Goal: Task Accomplishment & Management: Use online tool/utility

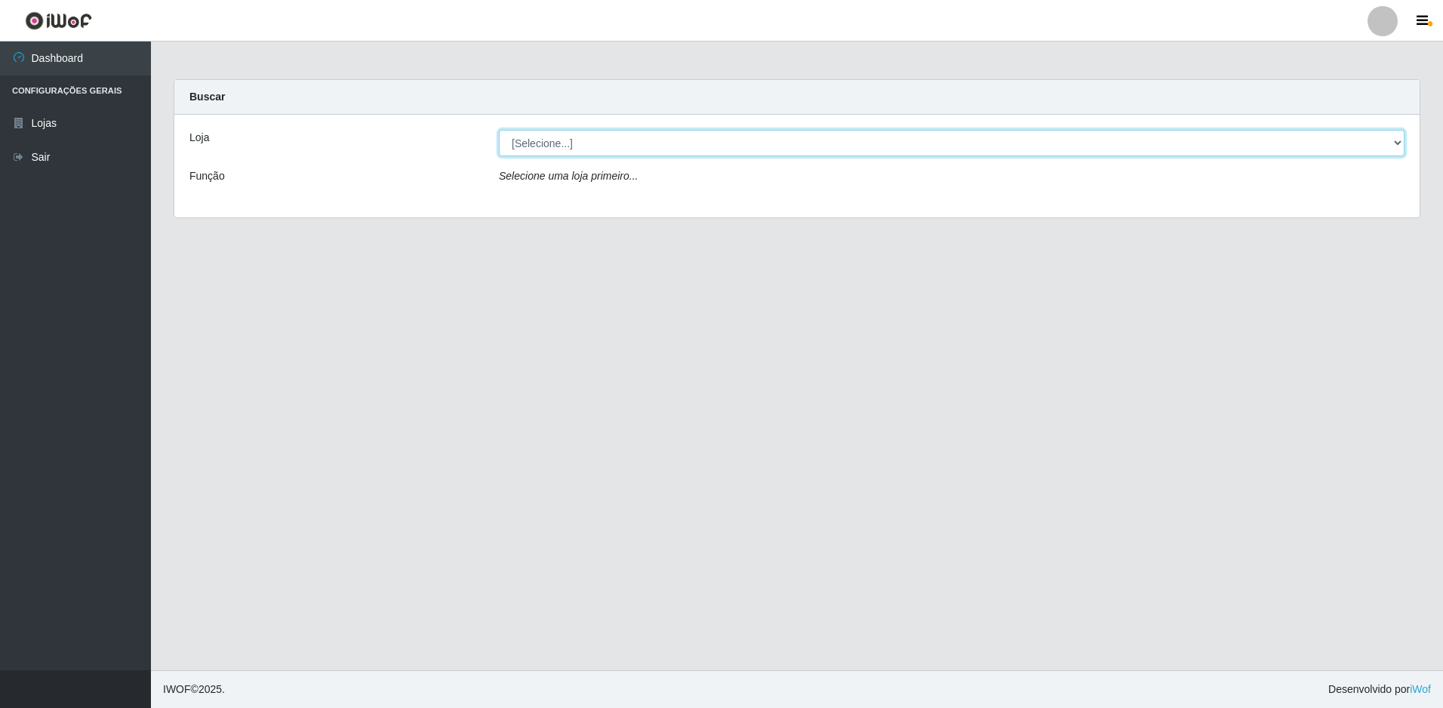
click at [788, 145] on select "[Selecione...] Extrabom - Loja 13 [GEOGRAPHIC_DATA]" at bounding box center [952, 143] width 906 height 26
select select "436"
click at [499, 130] on select "[Selecione...] Extrabom - Loja 13 [GEOGRAPHIC_DATA]" at bounding box center [952, 143] width 906 height 26
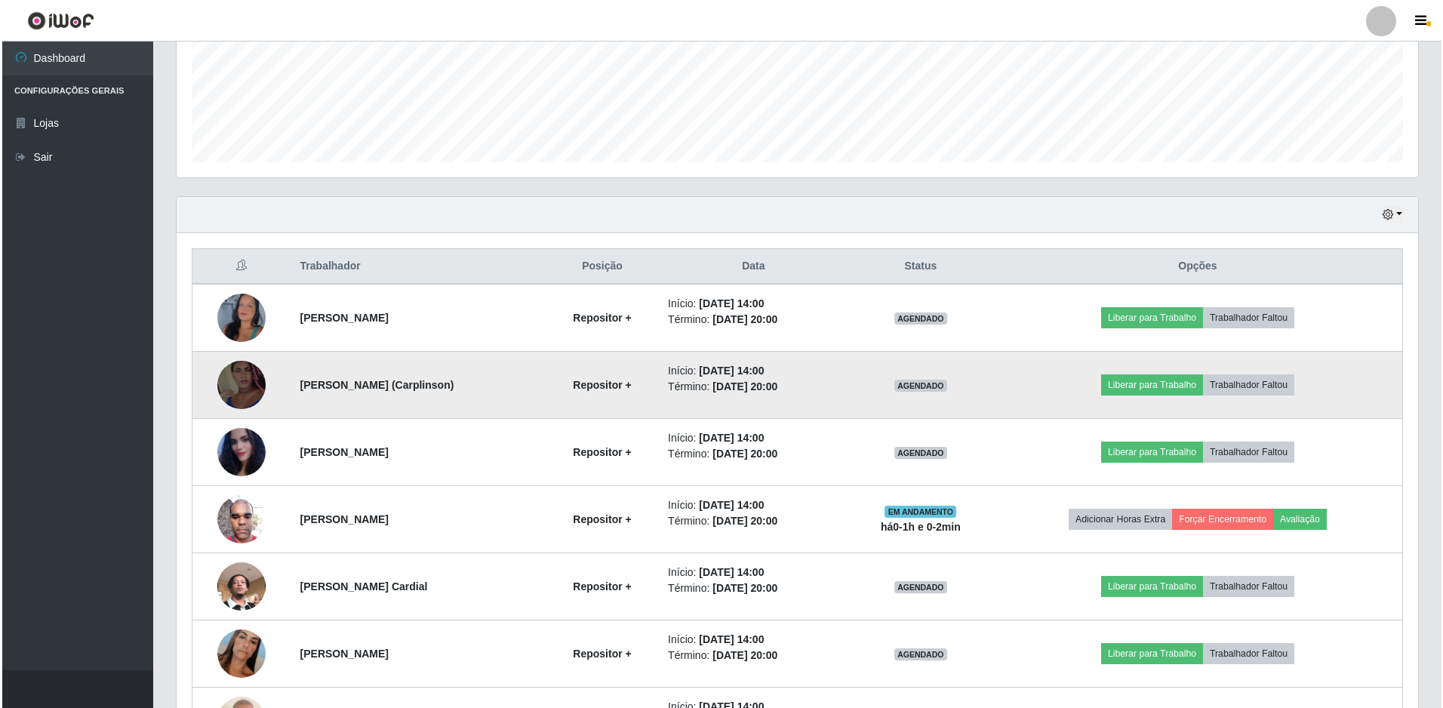
scroll to position [528, 0]
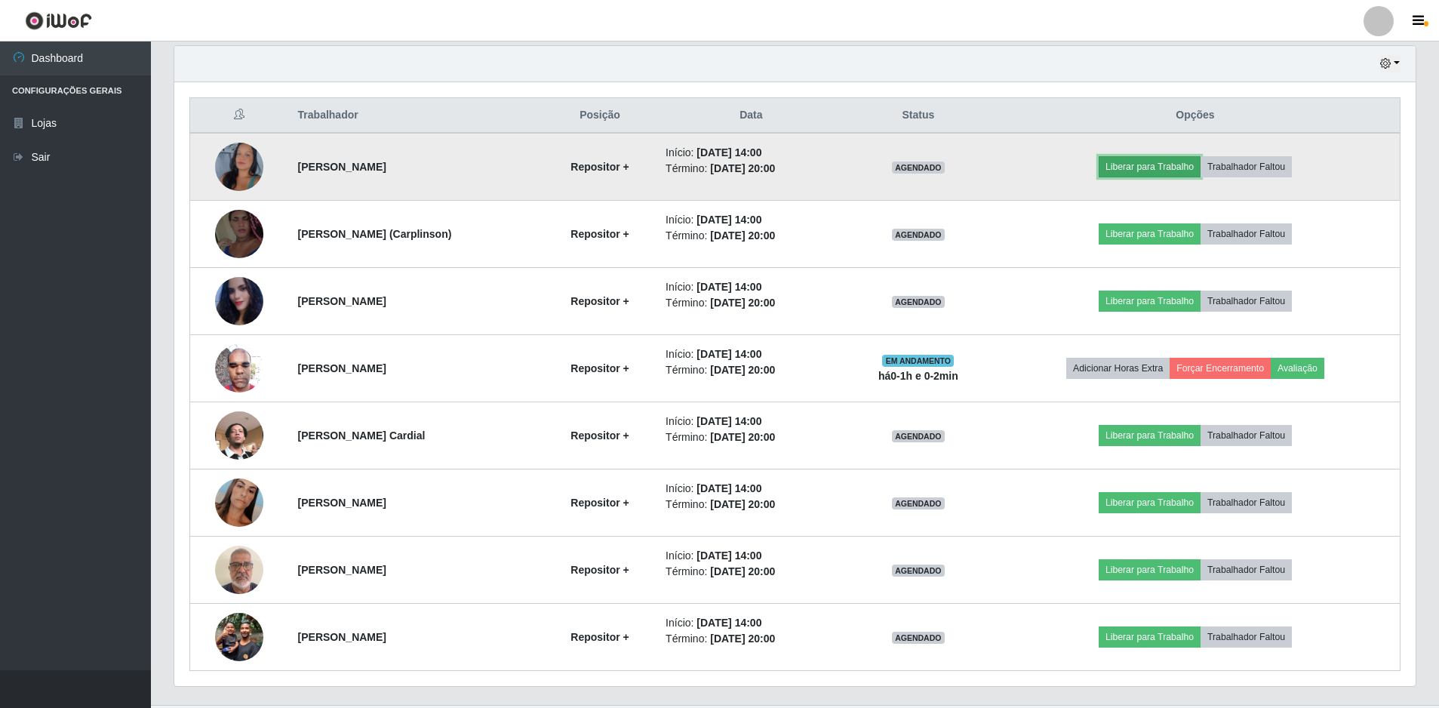
click at [1169, 168] on button "Liberar para Trabalho" at bounding box center [1150, 166] width 102 height 21
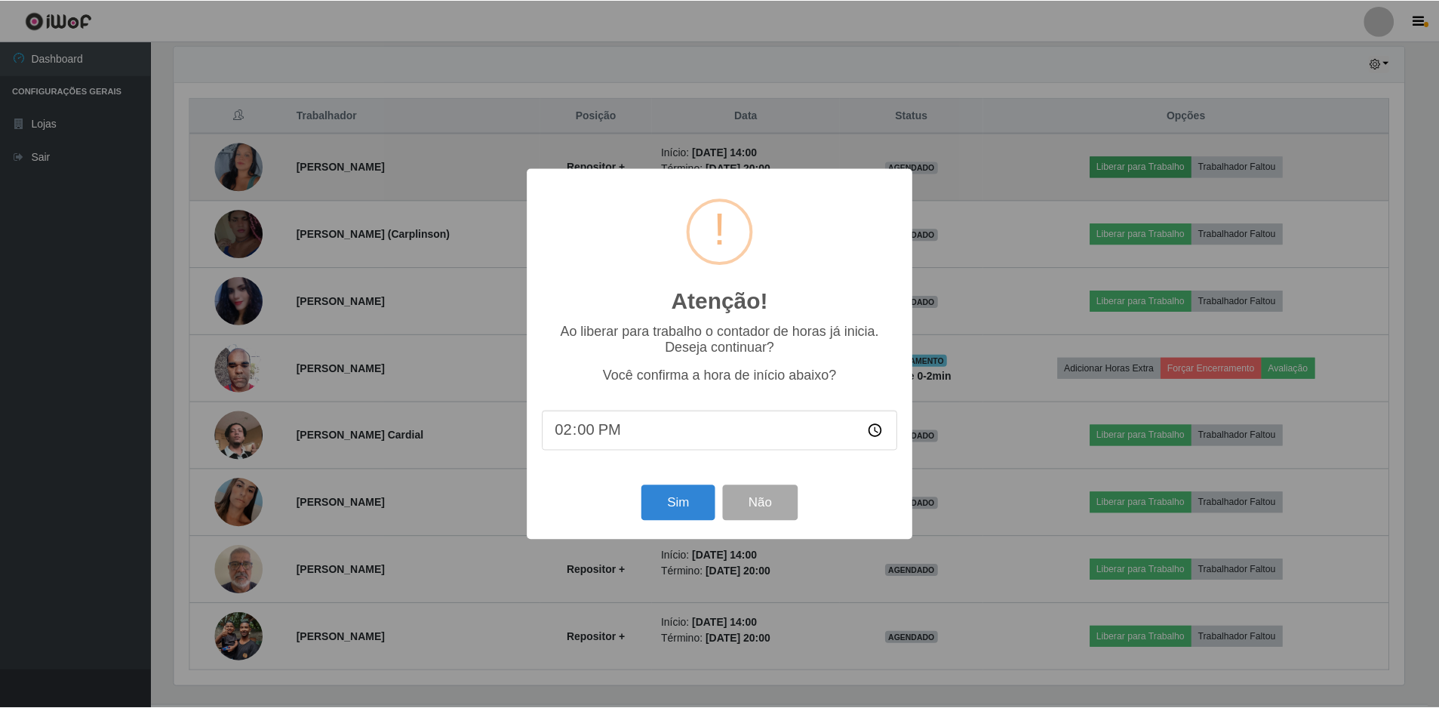
scroll to position [313, 1234]
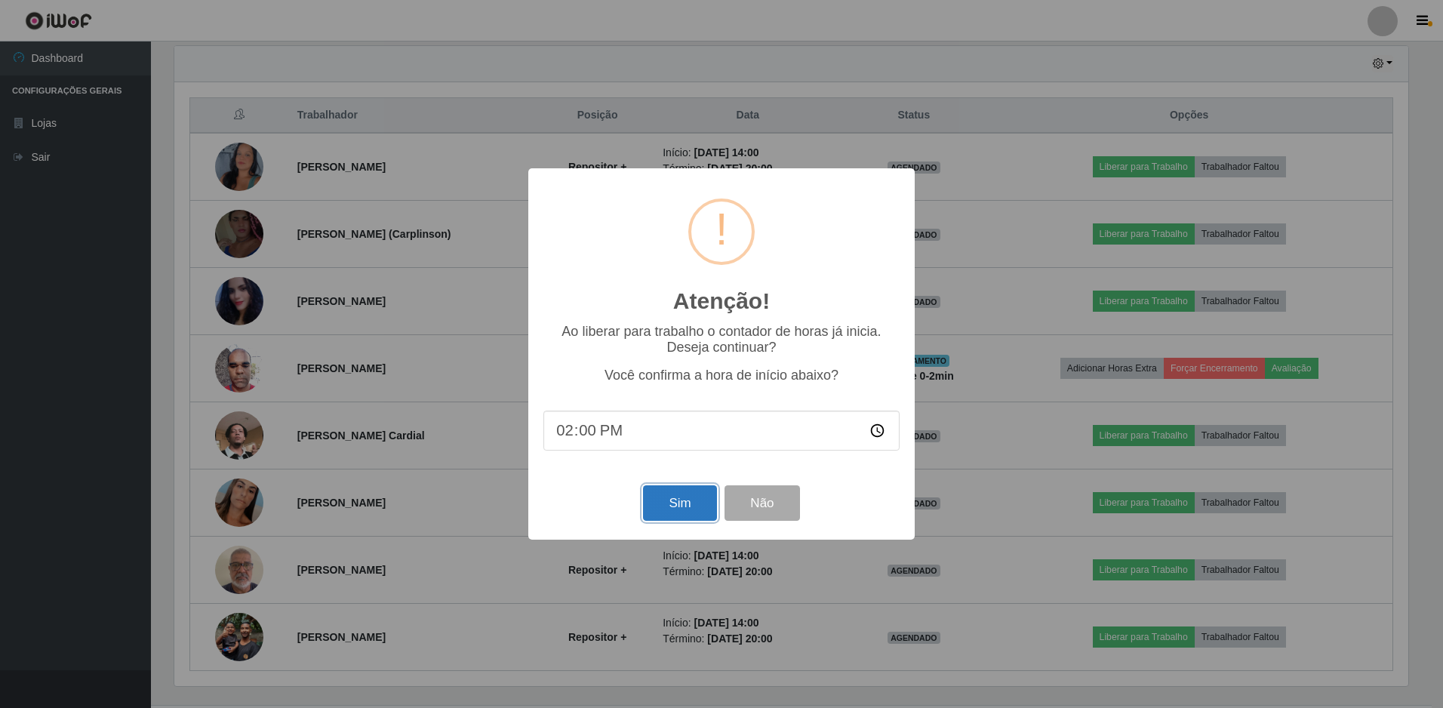
click at [658, 499] on button "Sim" at bounding box center [679, 502] width 73 height 35
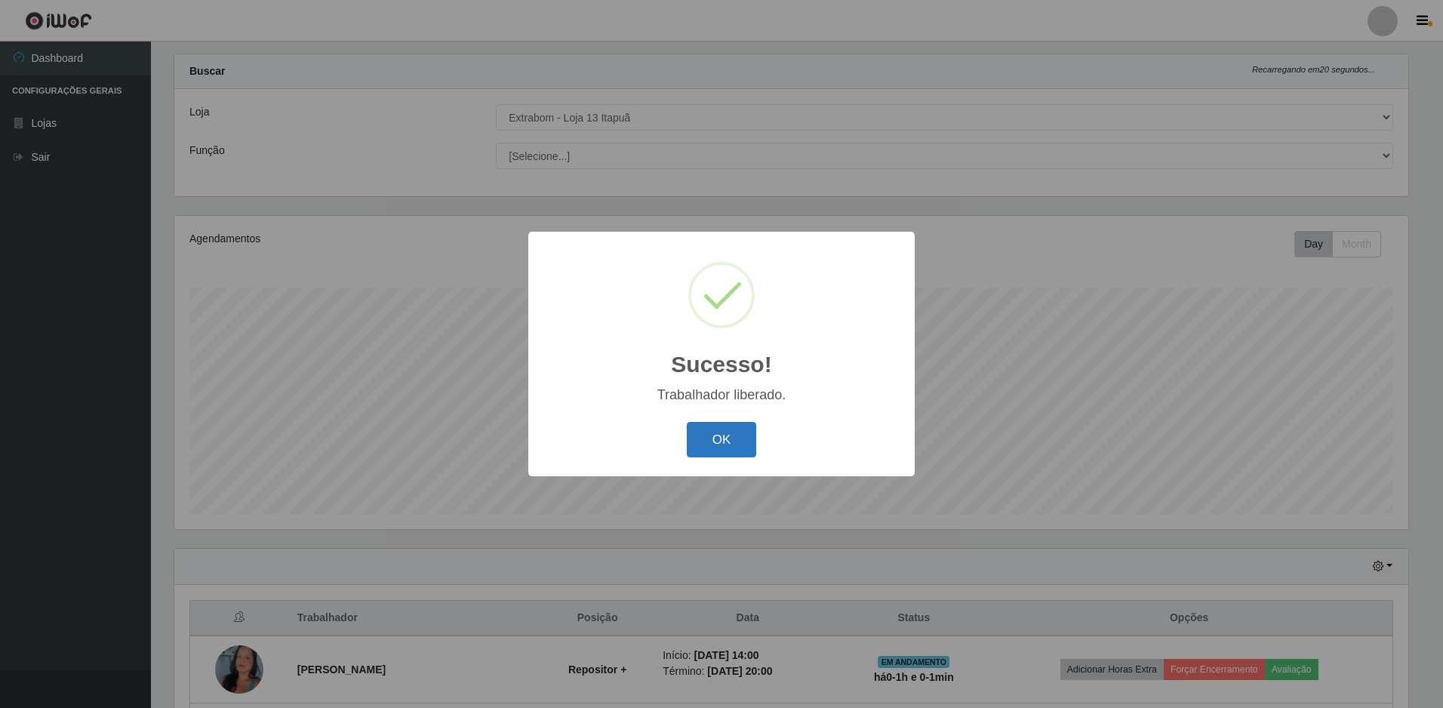
click at [709, 447] on button "OK" at bounding box center [722, 439] width 70 height 35
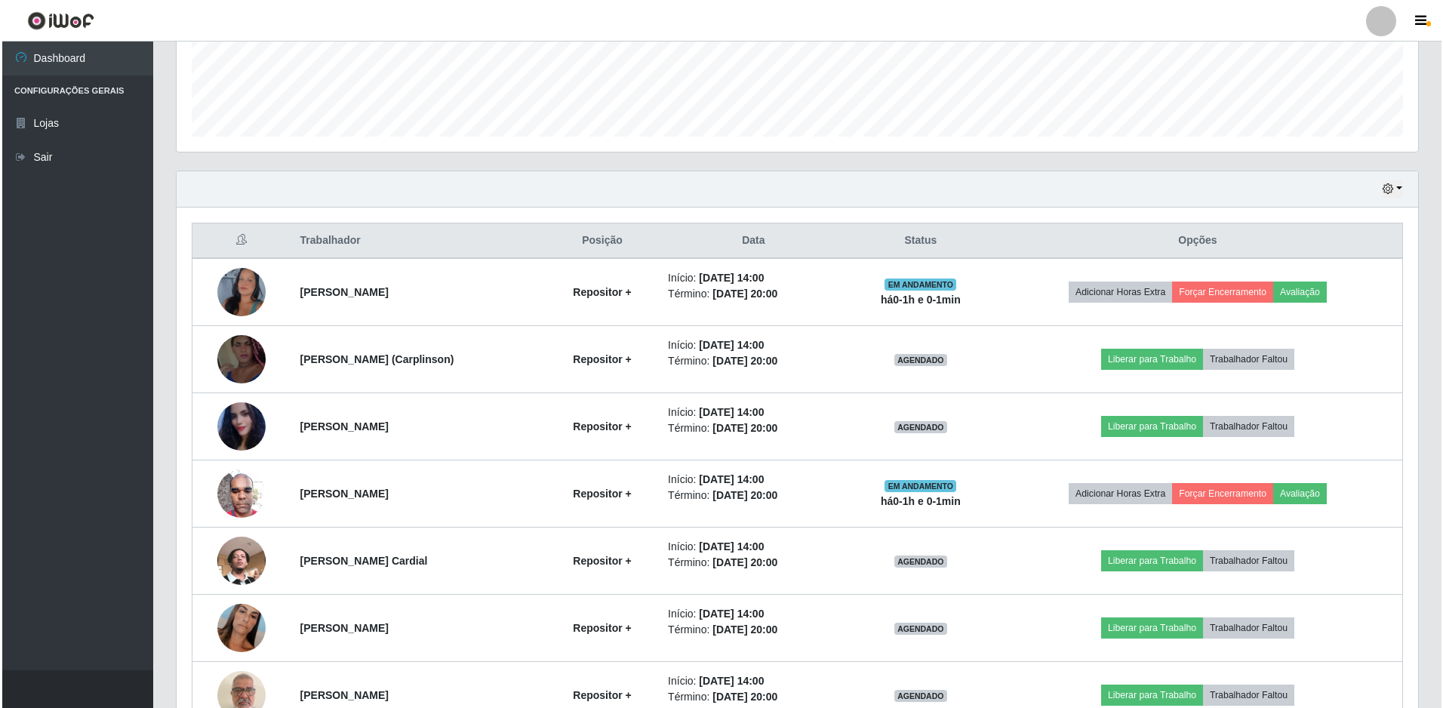
scroll to position [478, 0]
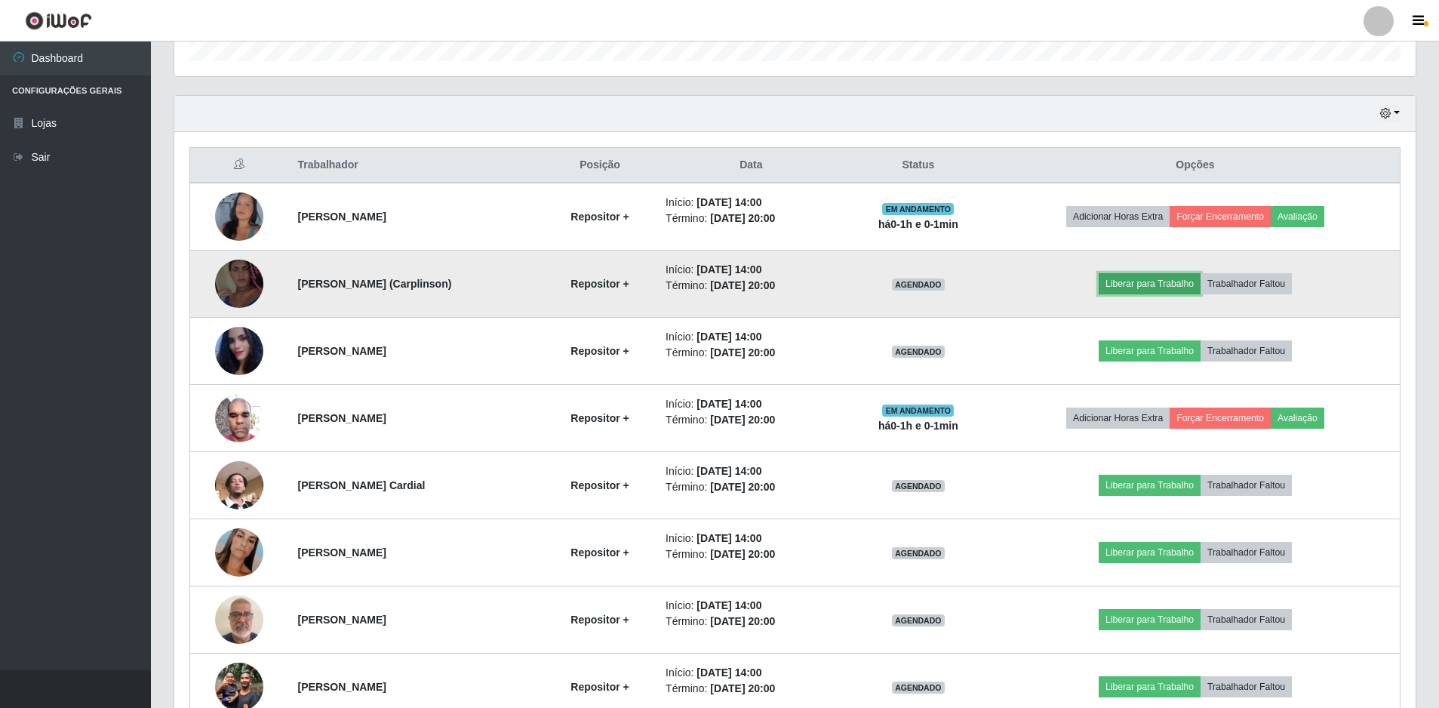
click at [1142, 285] on button "Liberar para Trabalho" at bounding box center [1150, 283] width 102 height 21
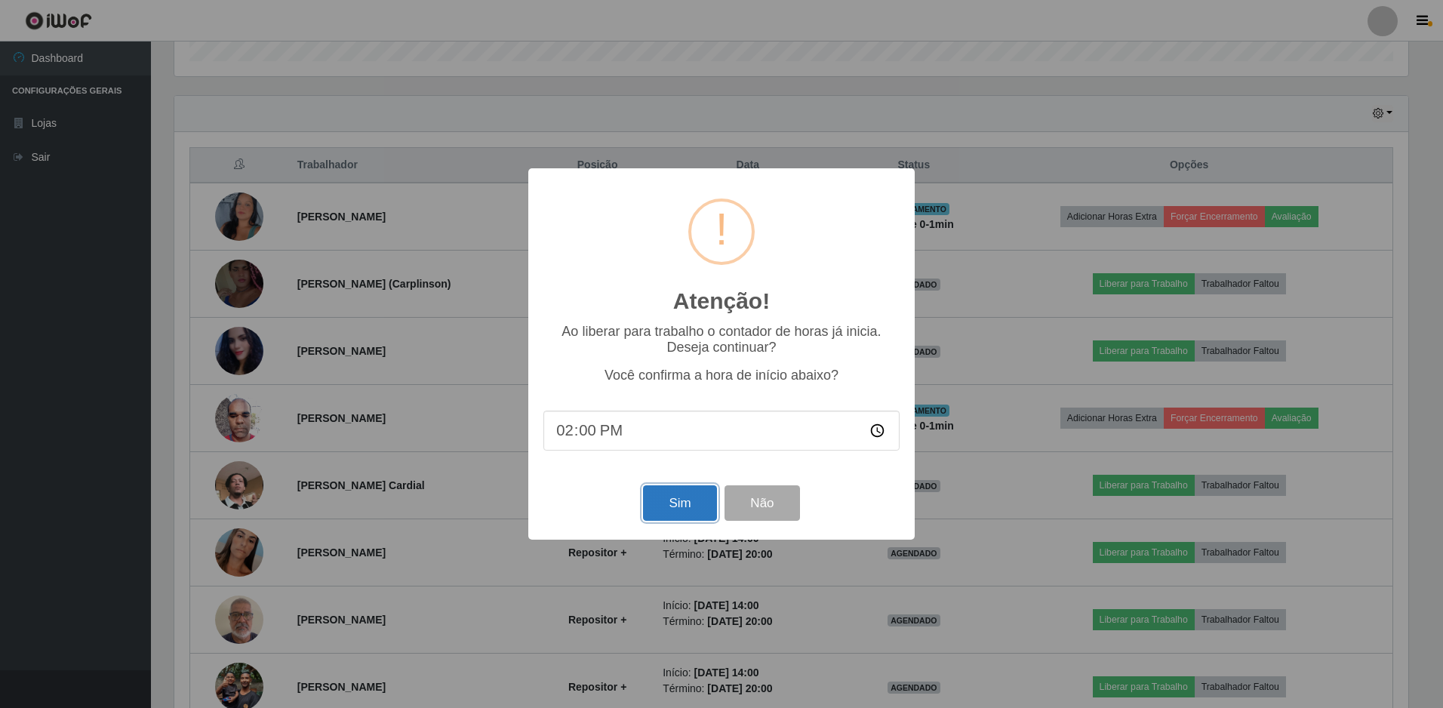
click at [675, 506] on button "Sim" at bounding box center [679, 502] width 73 height 35
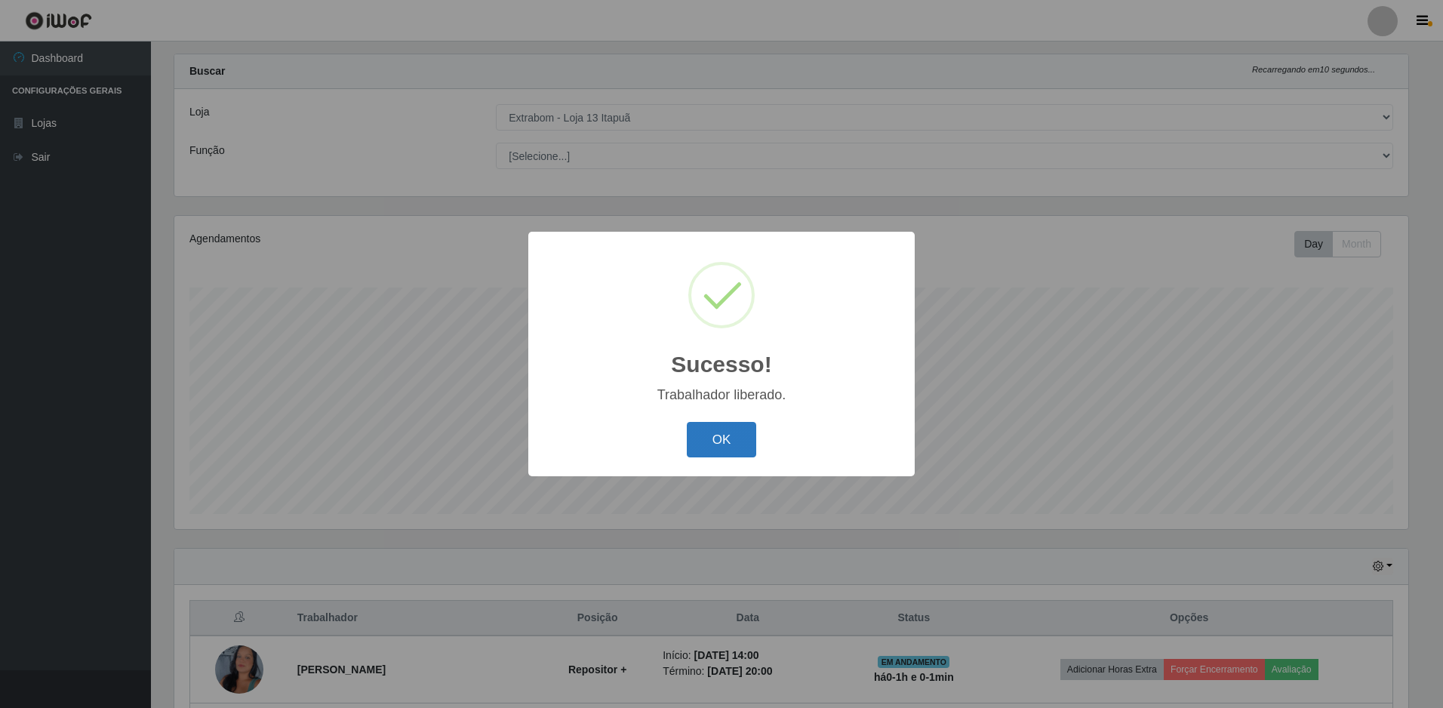
click at [737, 426] on button "OK" at bounding box center [722, 439] width 70 height 35
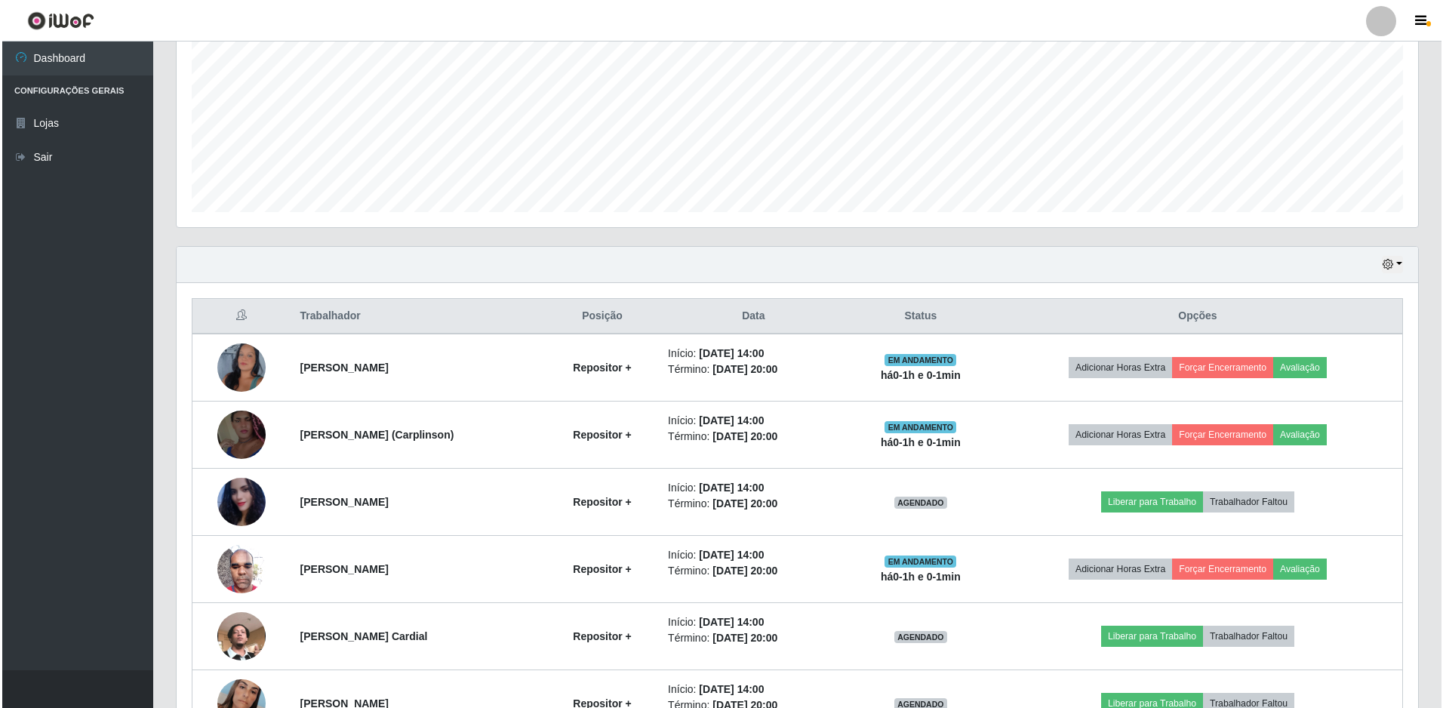
scroll to position [478, 0]
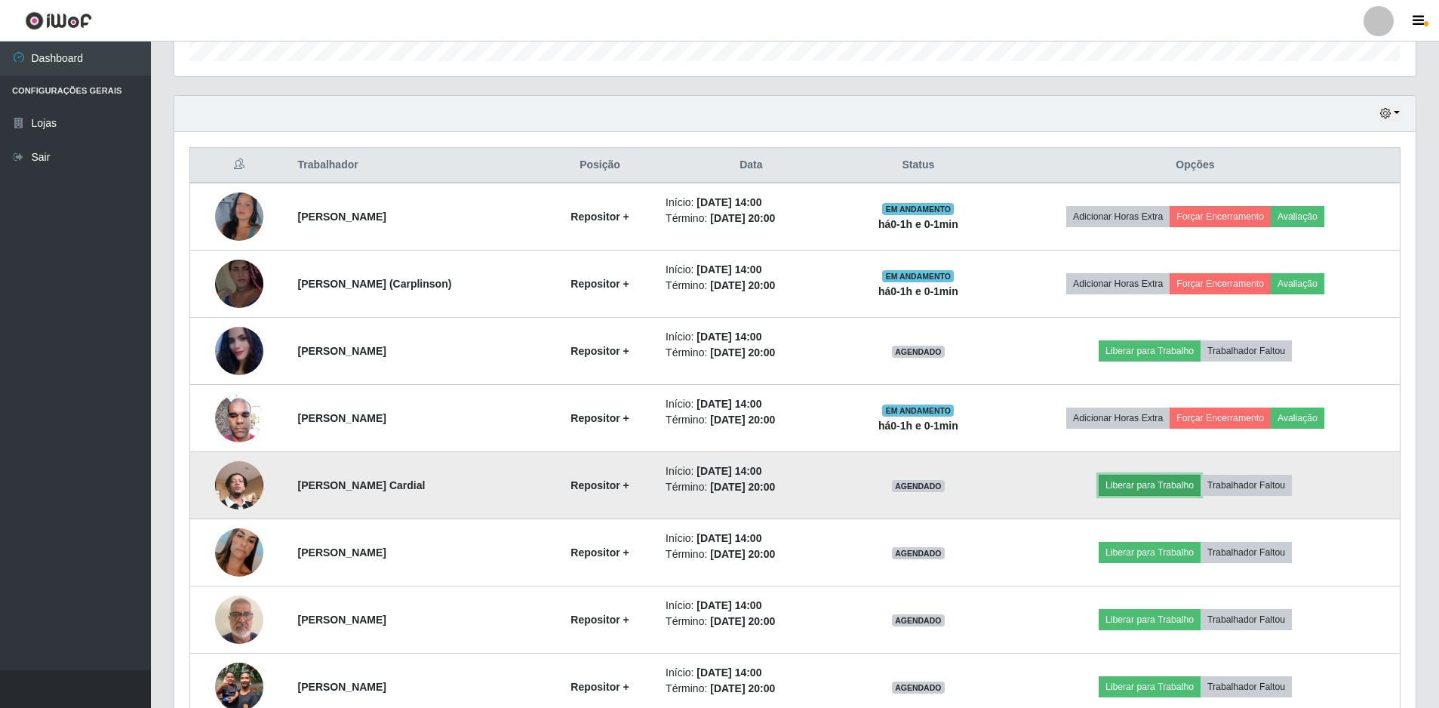
click at [1149, 491] on button "Liberar para Trabalho" at bounding box center [1150, 485] width 102 height 21
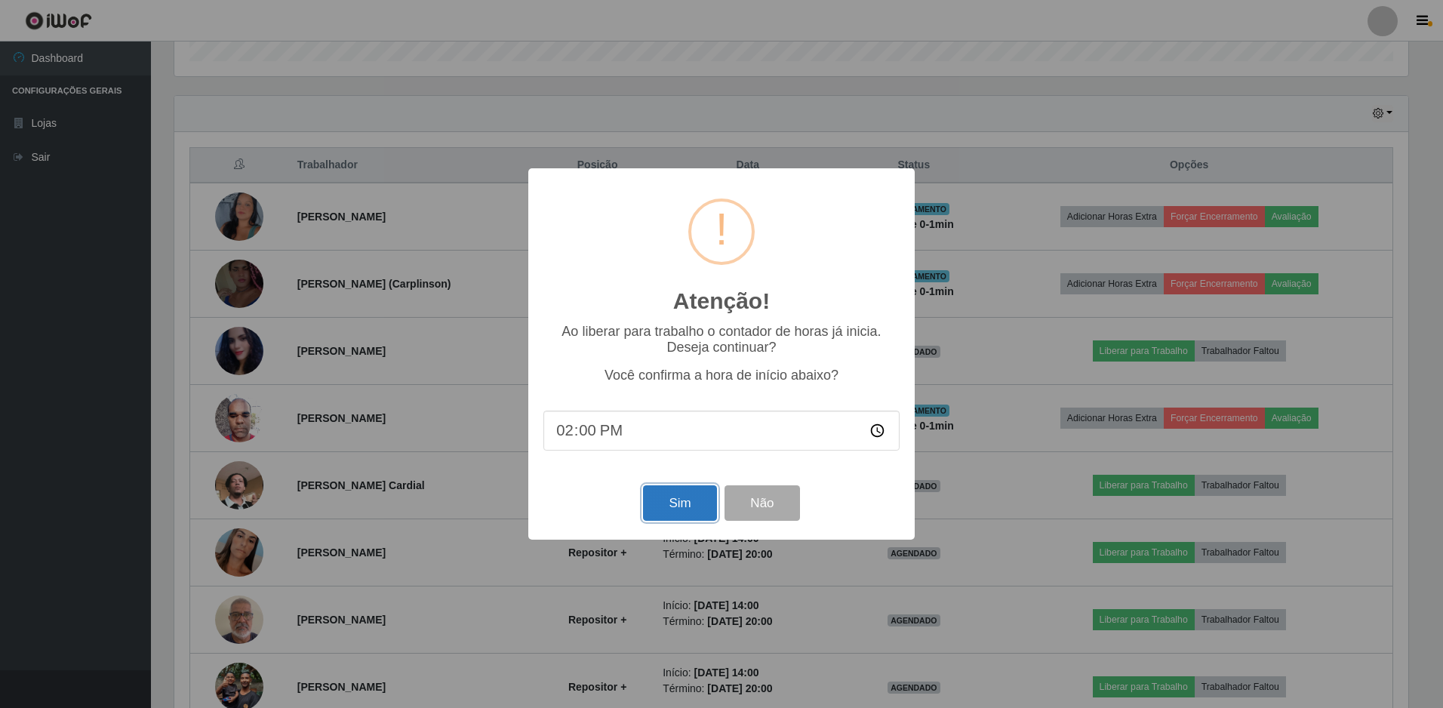
click at [668, 503] on button "Sim" at bounding box center [679, 502] width 73 height 35
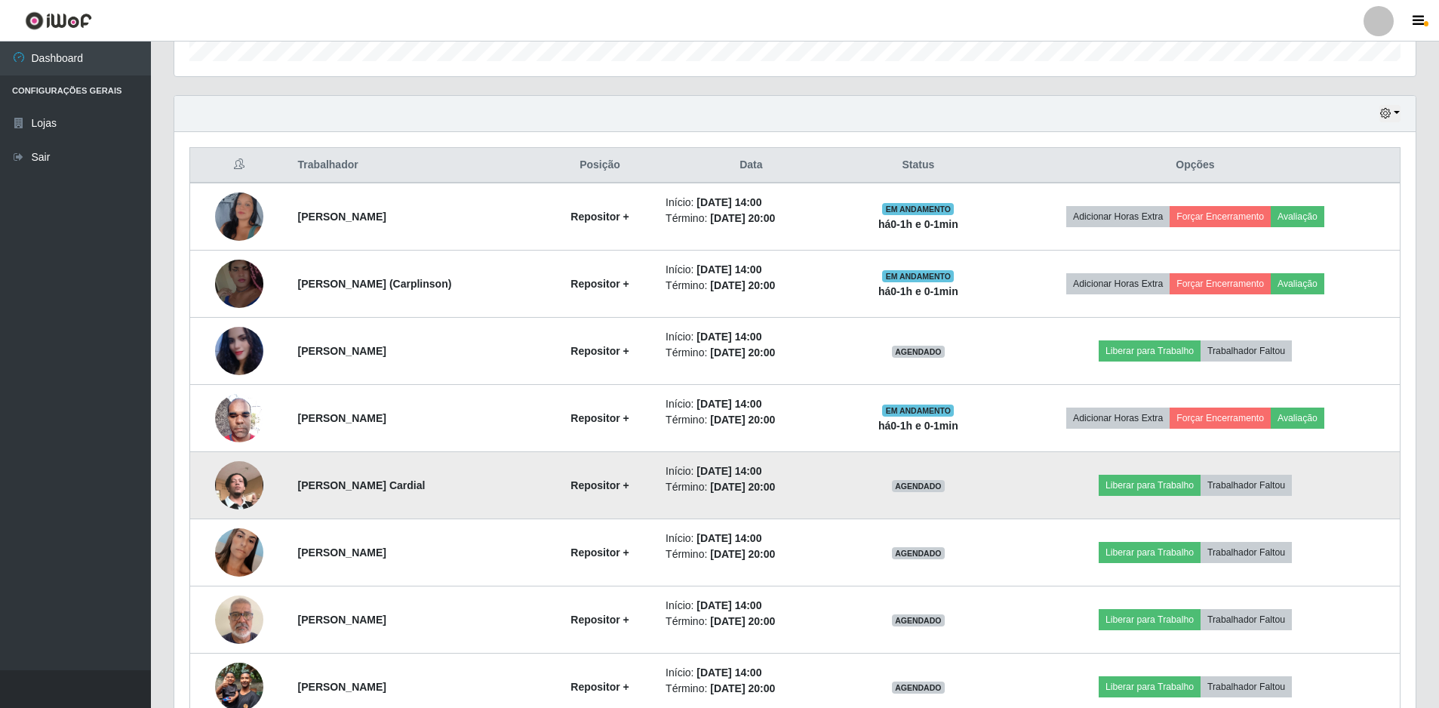
scroll to position [0, 0]
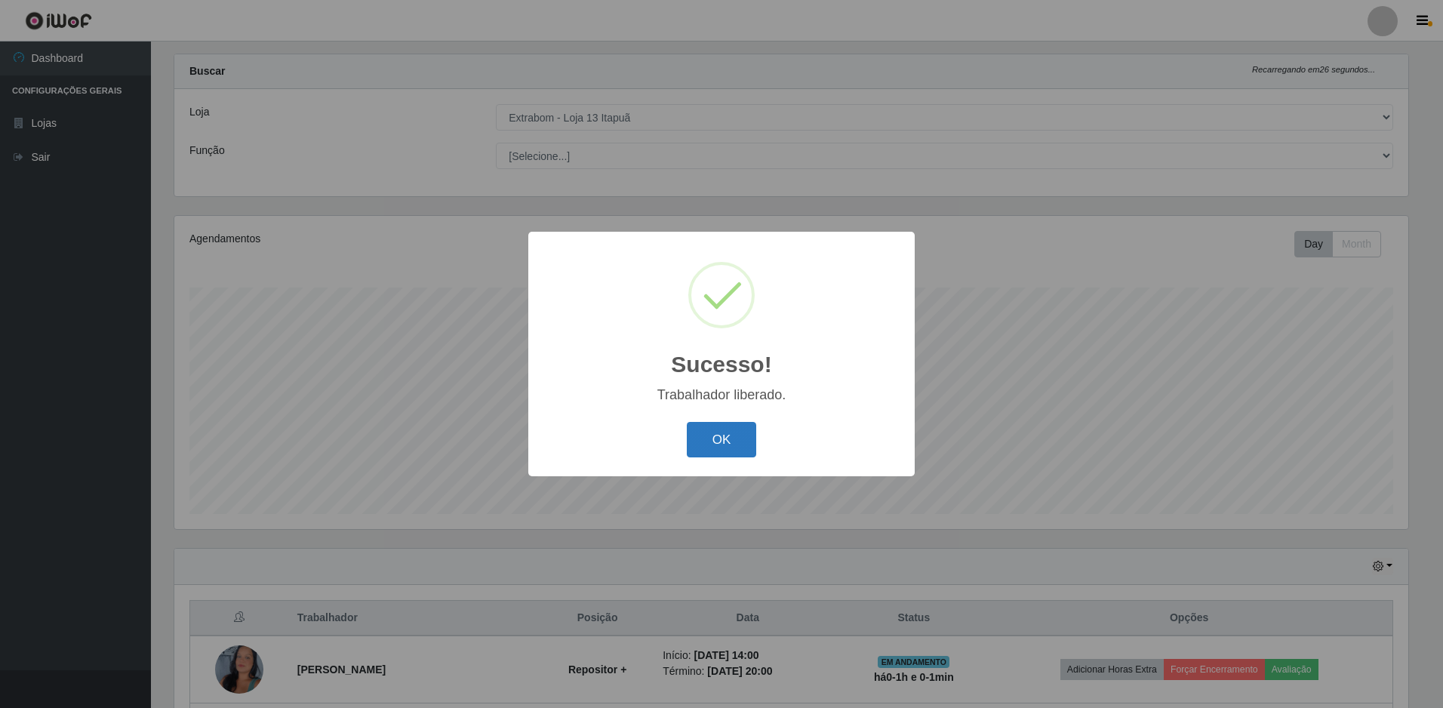
click at [741, 437] on button "OK" at bounding box center [722, 439] width 70 height 35
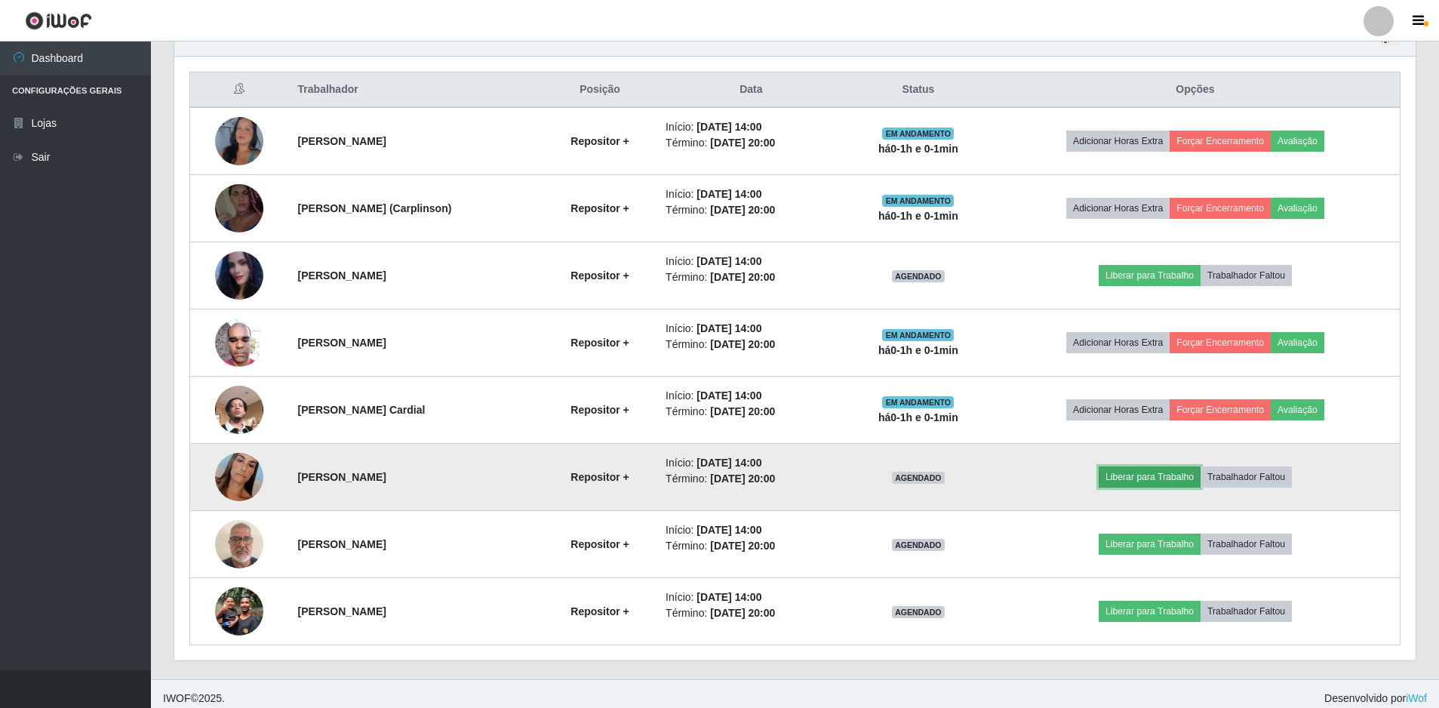
click at [1140, 476] on button "Liberar para Trabalho" at bounding box center [1150, 476] width 102 height 21
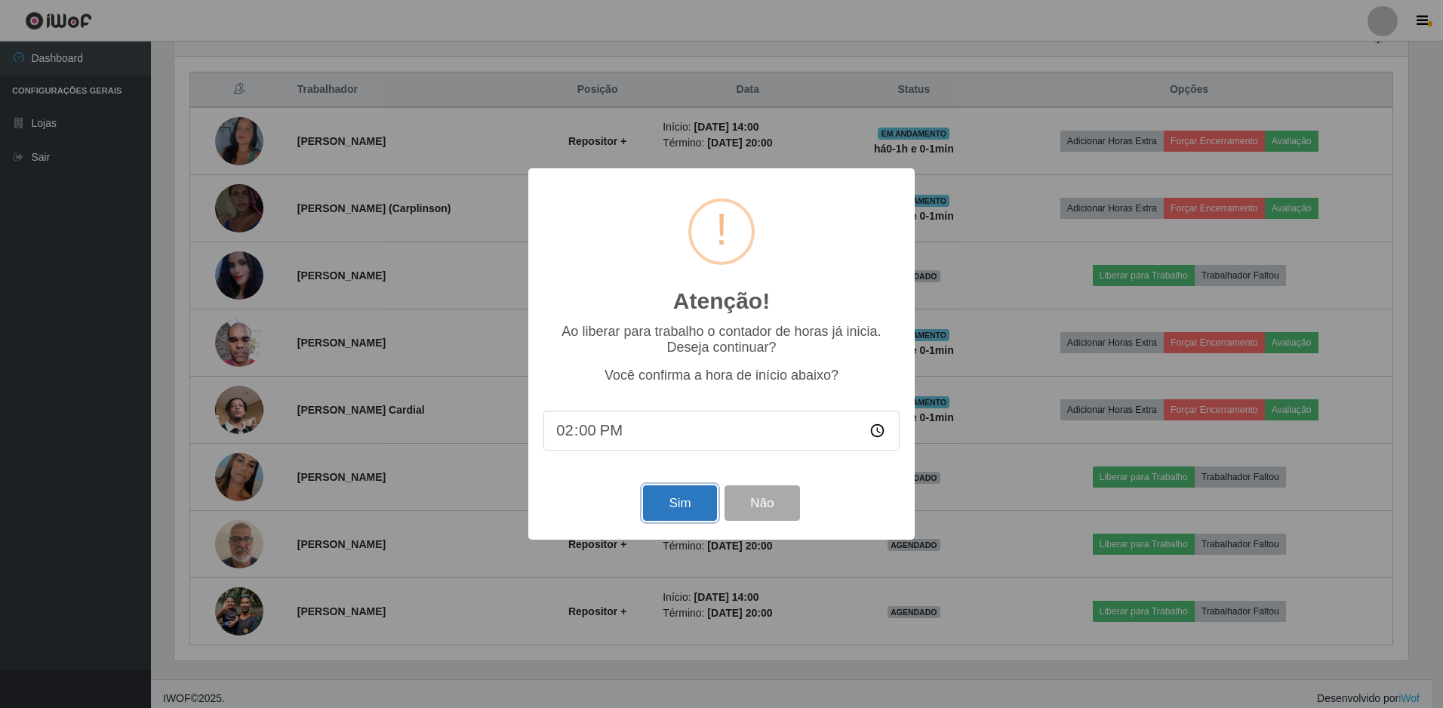
click at [684, 515] on button "Sim" at bounding box center [679, 502] width 73 height 35
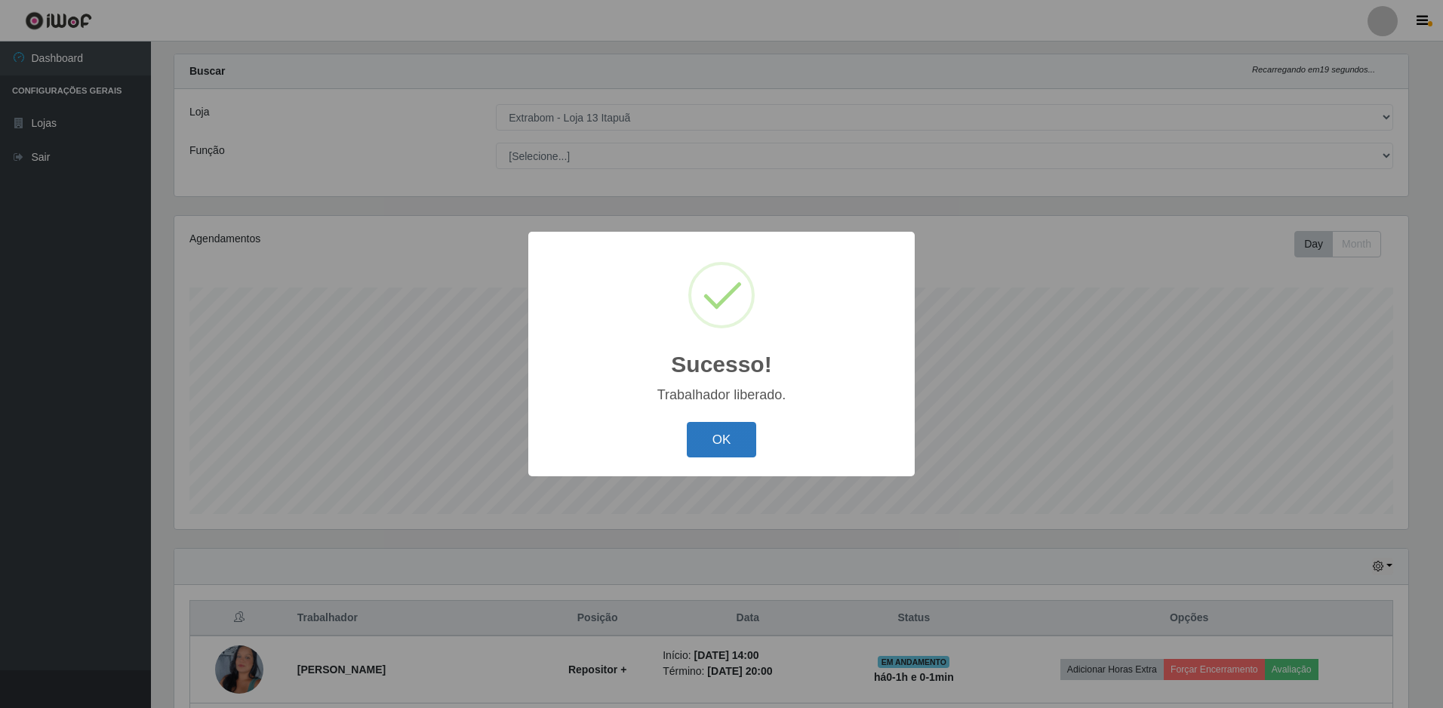
click at [694, 442] on button "OK" at bounding box center [722, 439] width 70 height 35
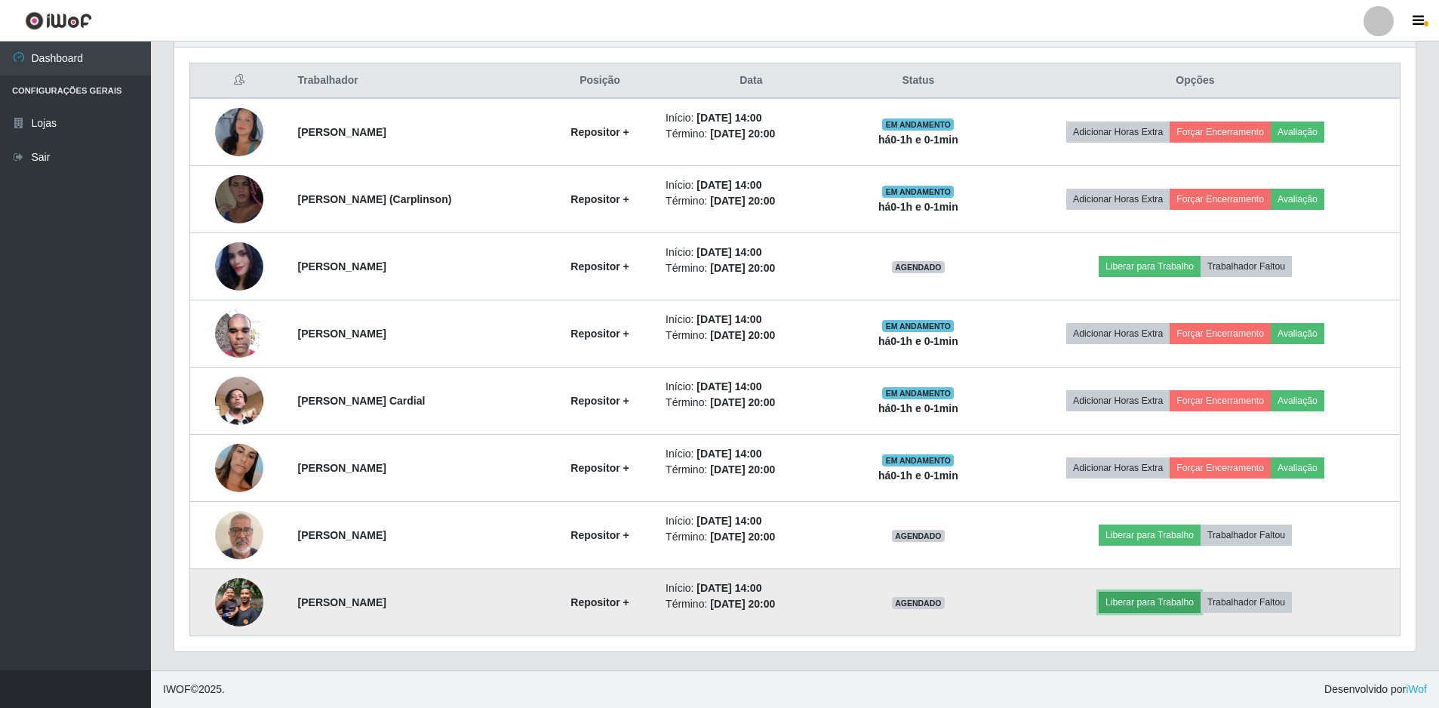
click at [1158, 598] on button "Liberar para Trabalho" at bounding box center [1150, 602] width 102 height 21
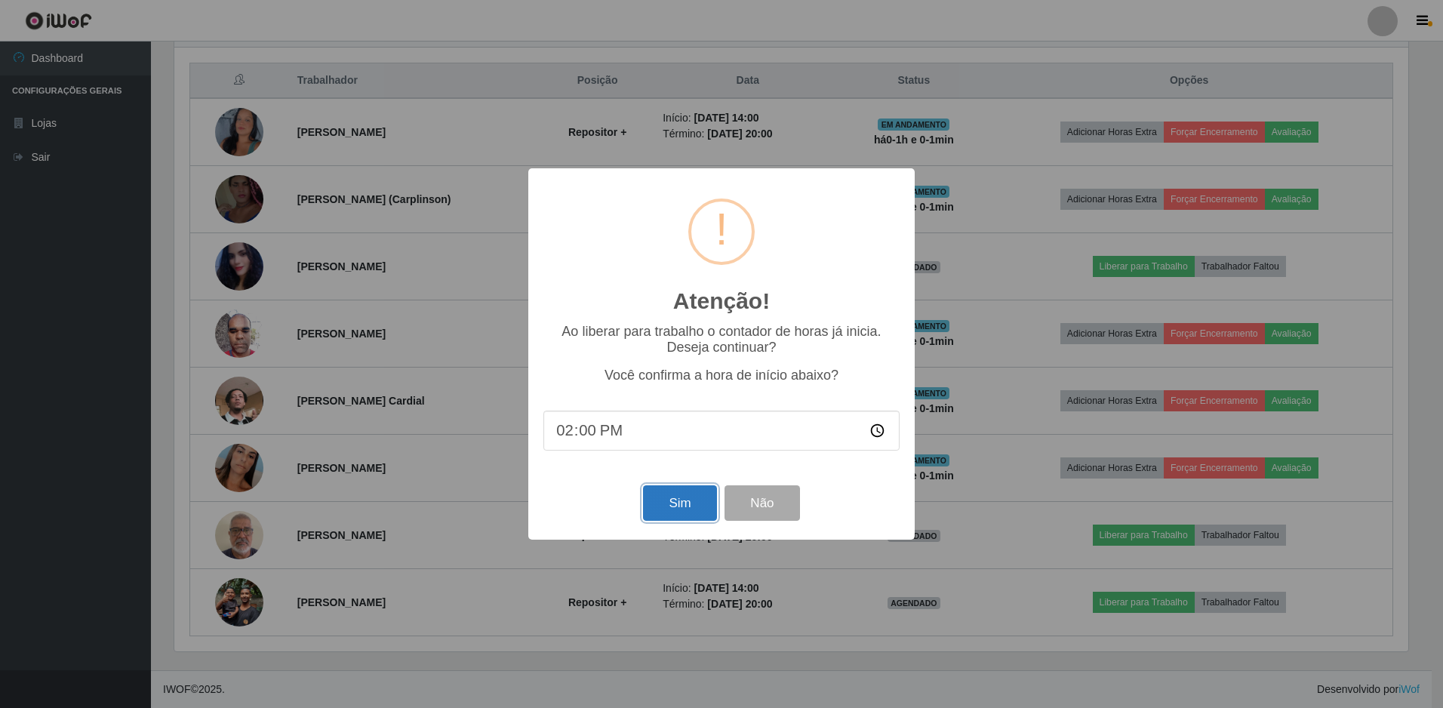
click at [670, 512] on button "Sim" at bounding box center [679, 502] width 73 height 35
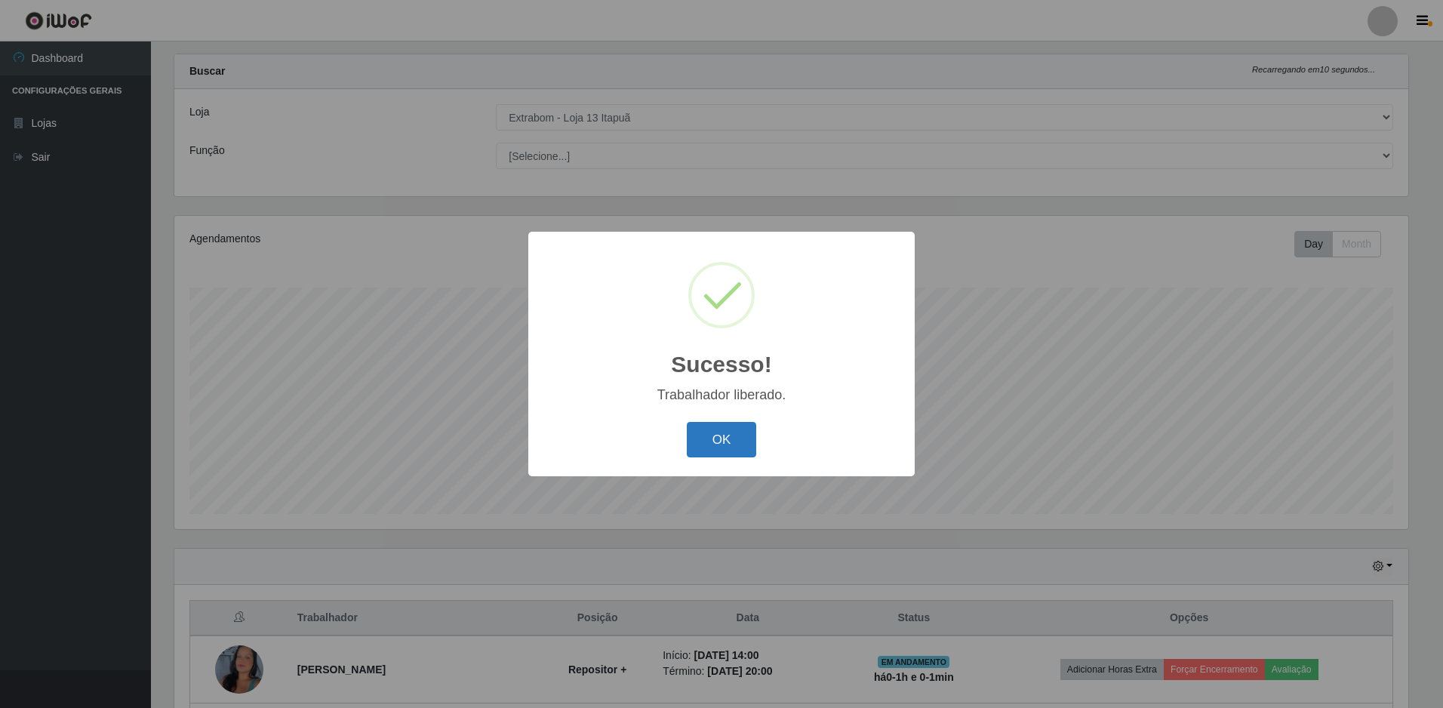
click at [752, 439] on button "OK" at bounding box center [722, 439] width 70 height 35
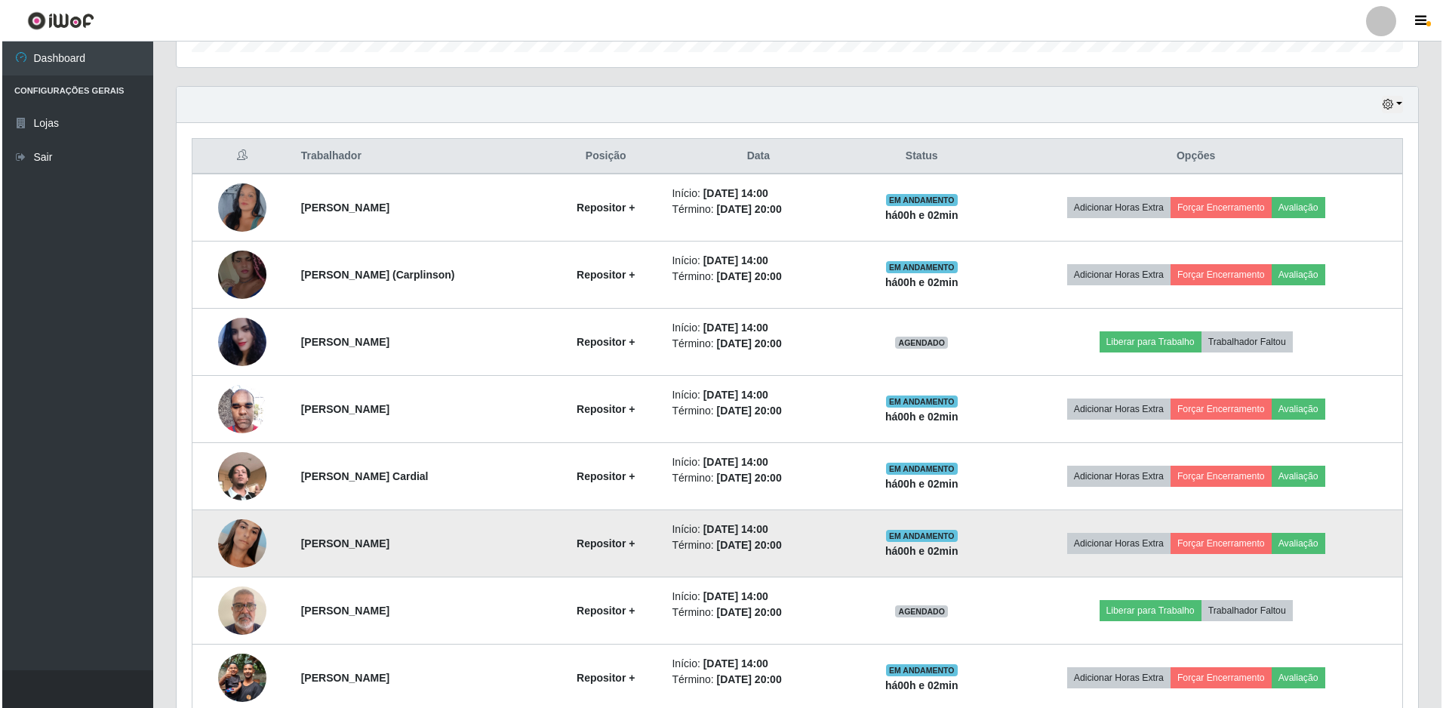
scroll to position [563, 0]
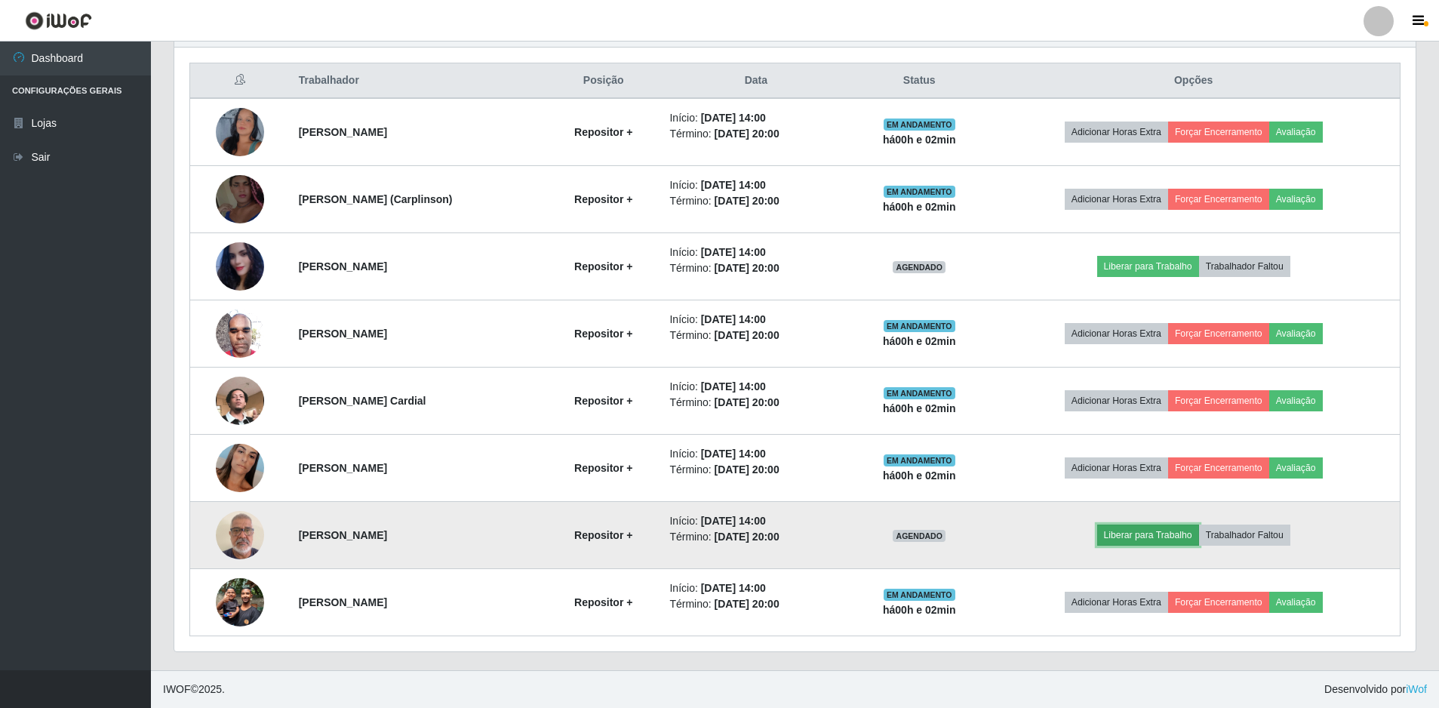
click at [1156, 537] on button "Liberar para Trabalho" at bounding box center [1148, 534] width 102 height 21
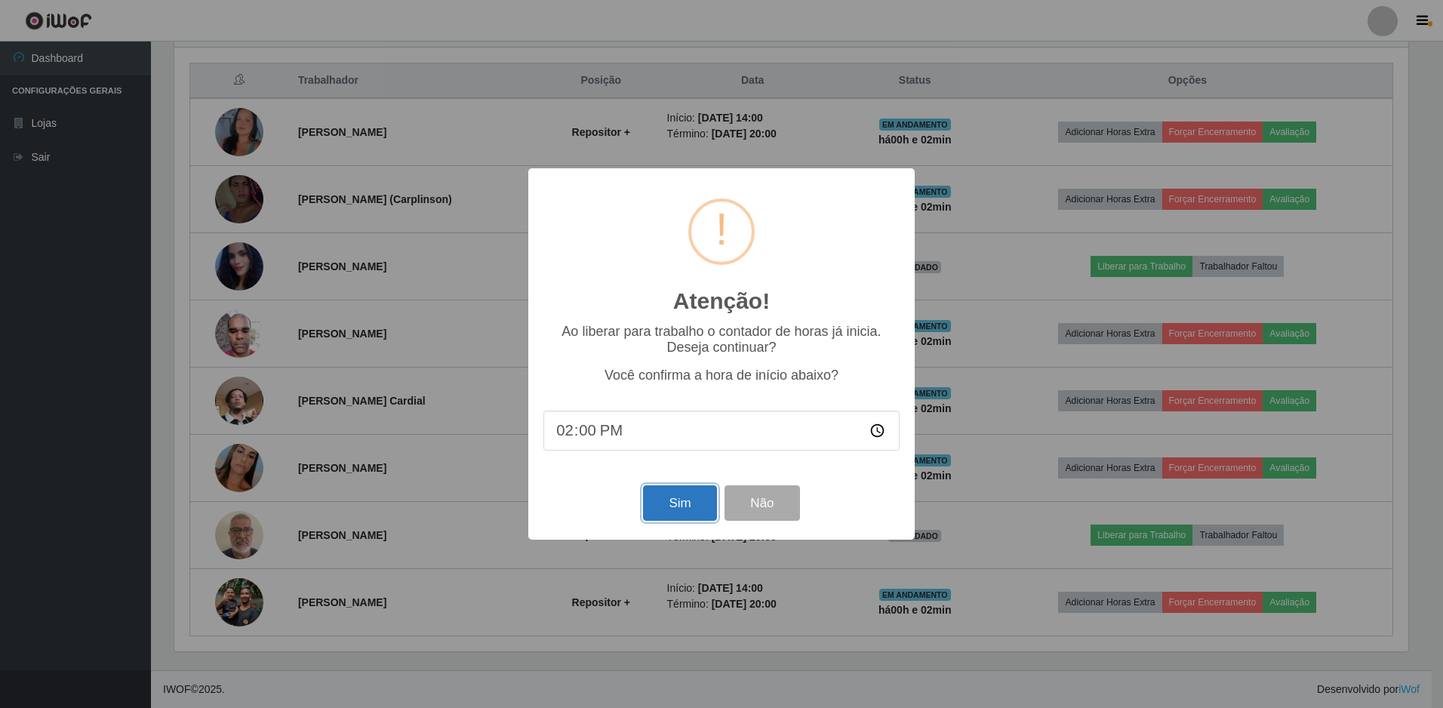
click at [661, 502] on button "Sim" at bounding box center [679, 502] width 73 height 35
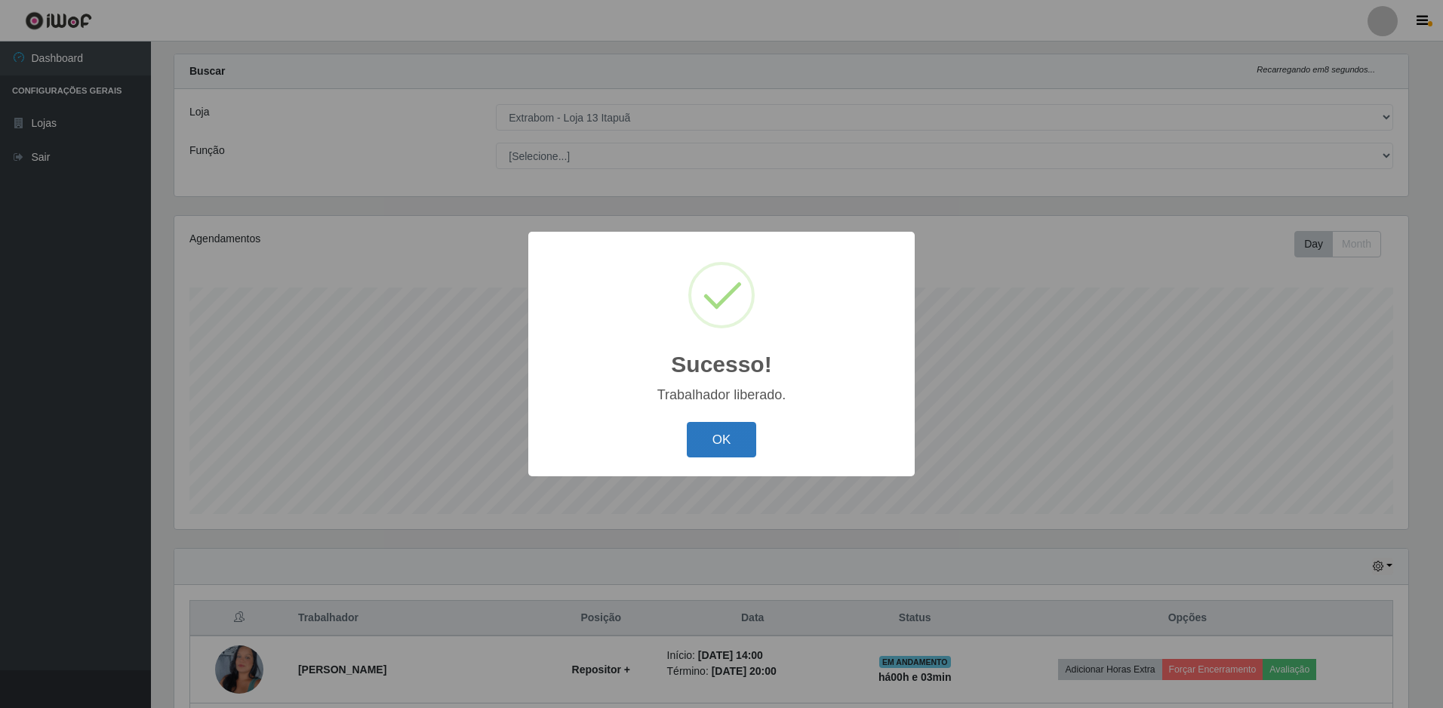
click at [738, 450] on button "OK" at bounding box center [722, 439] width 70 height 35
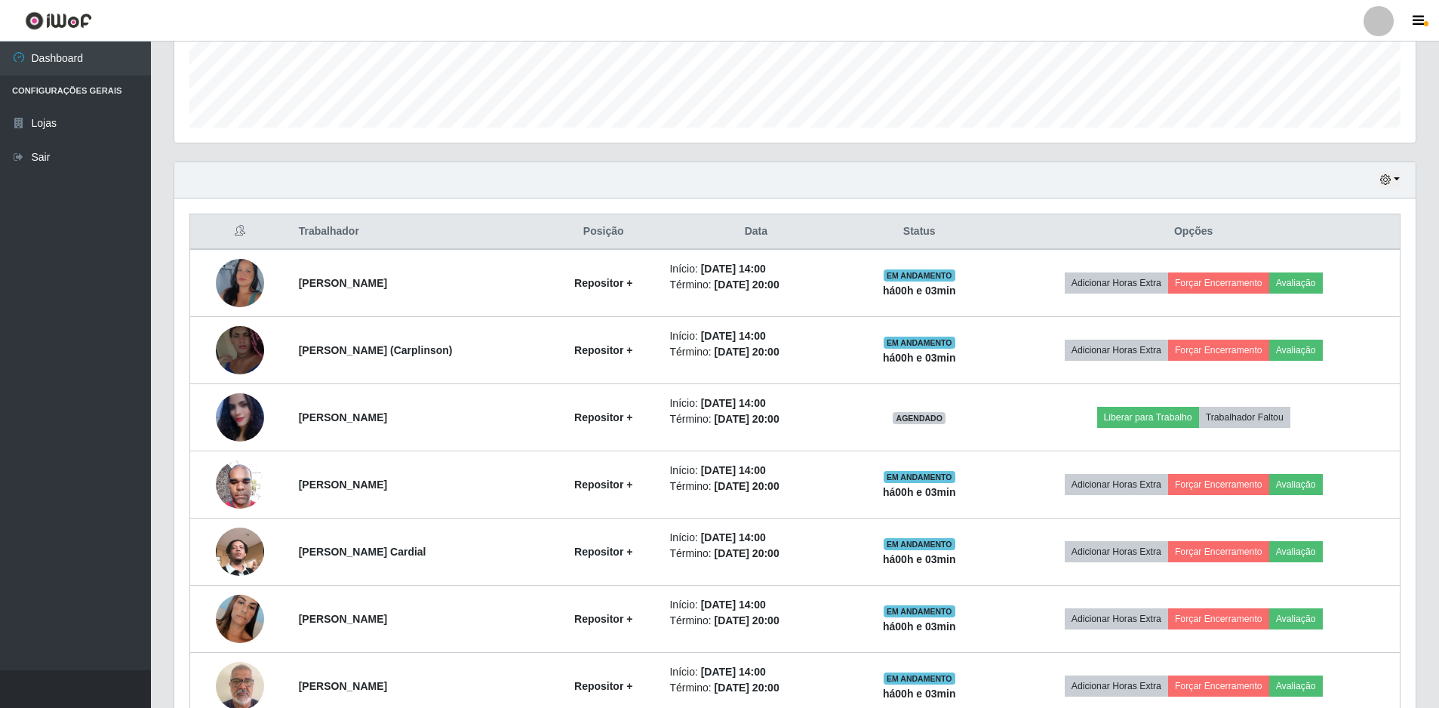
scroll to position [337, 0]
